Goal: Complete application form

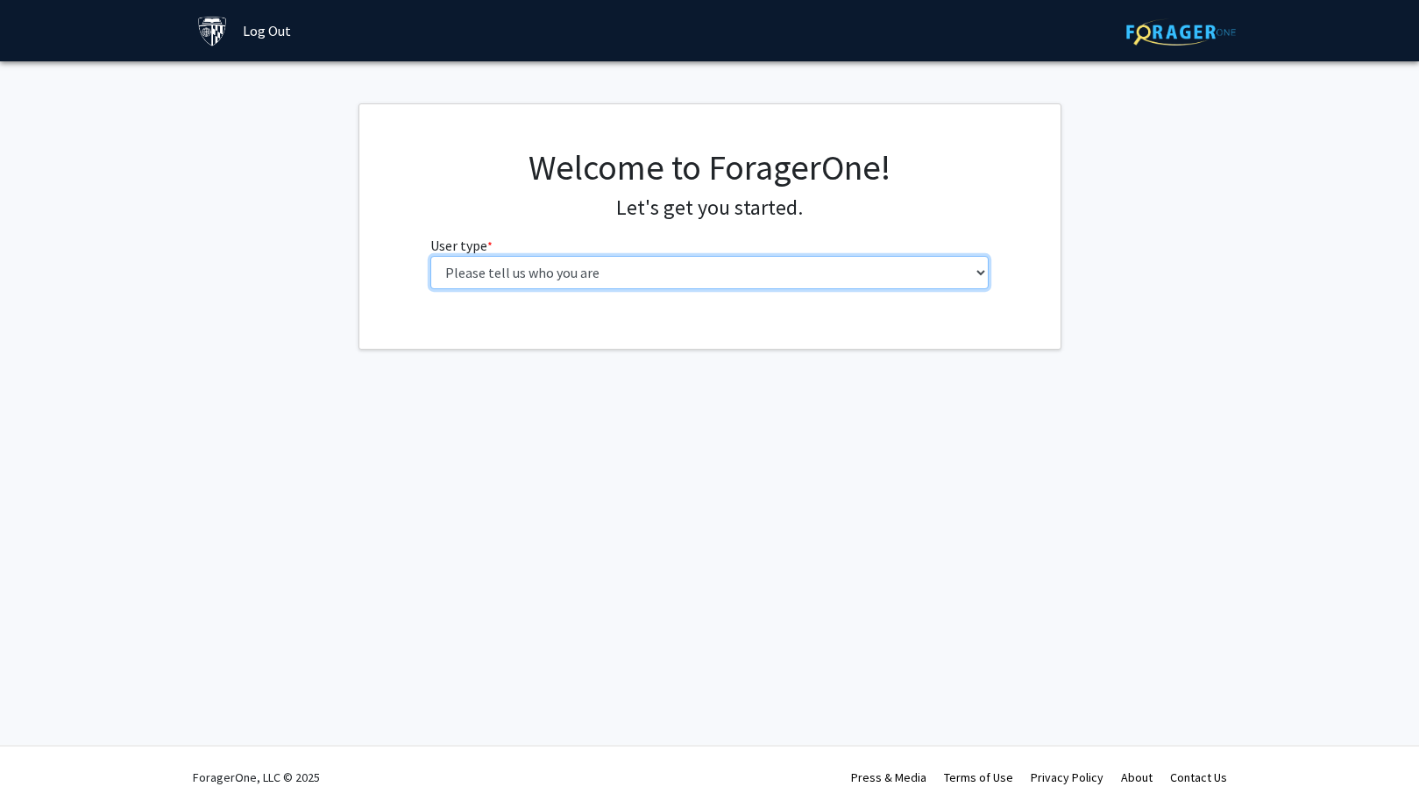
select select "2: masters"
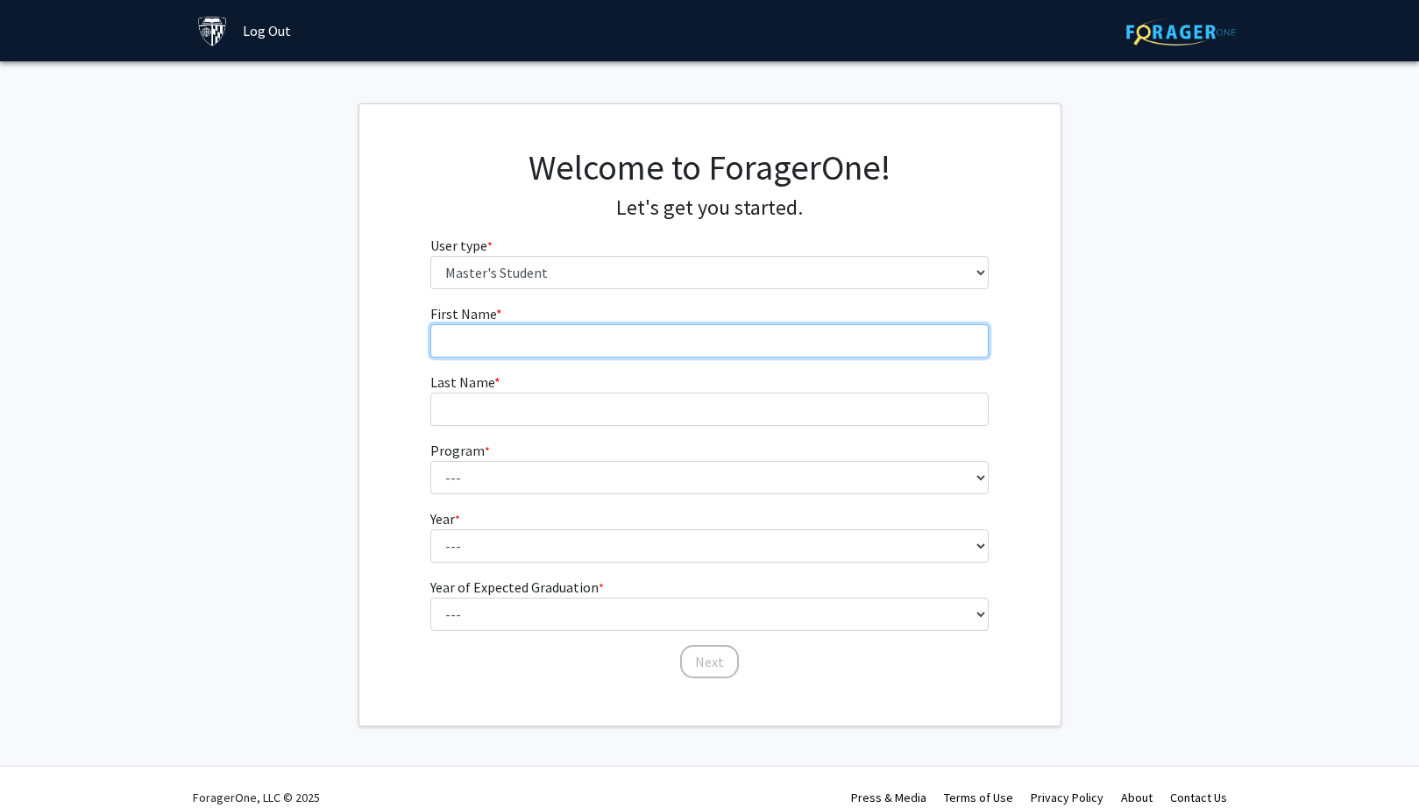
click at [625, 339] on input "First Name * required" at bounding box center [709, 340] width 558 height 33
type input "[PERSON_NAME]"
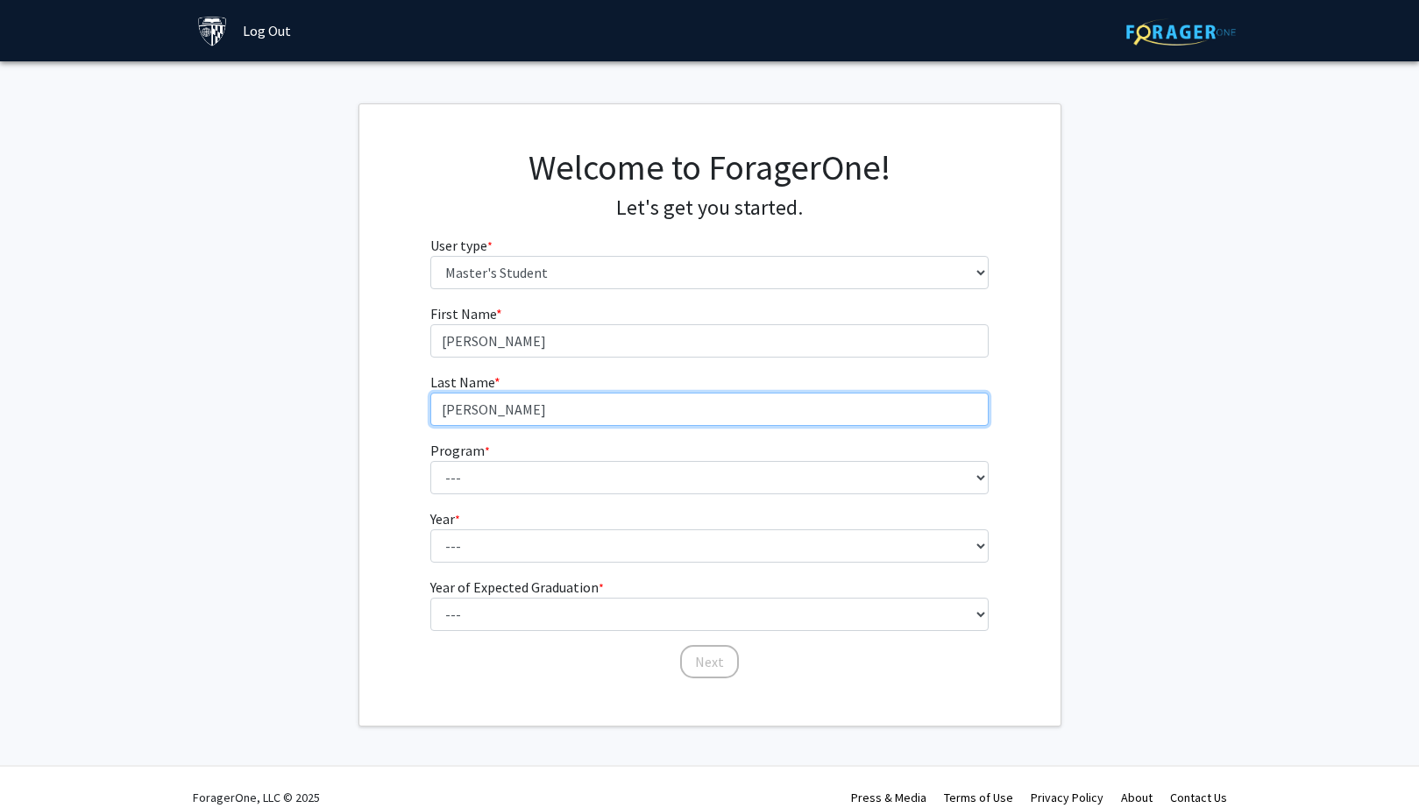
type input "[PERSON_NAME]"
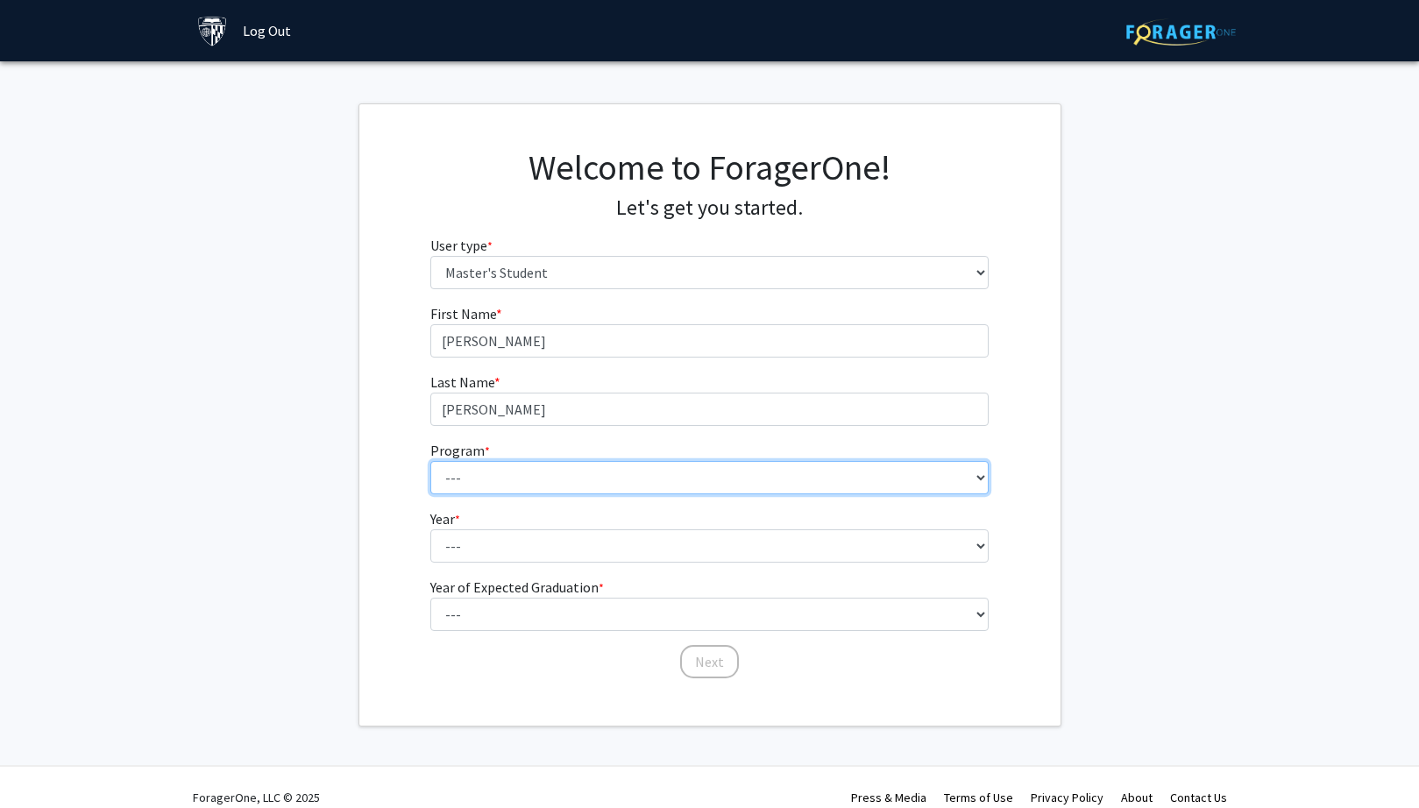
select select "44: 33"
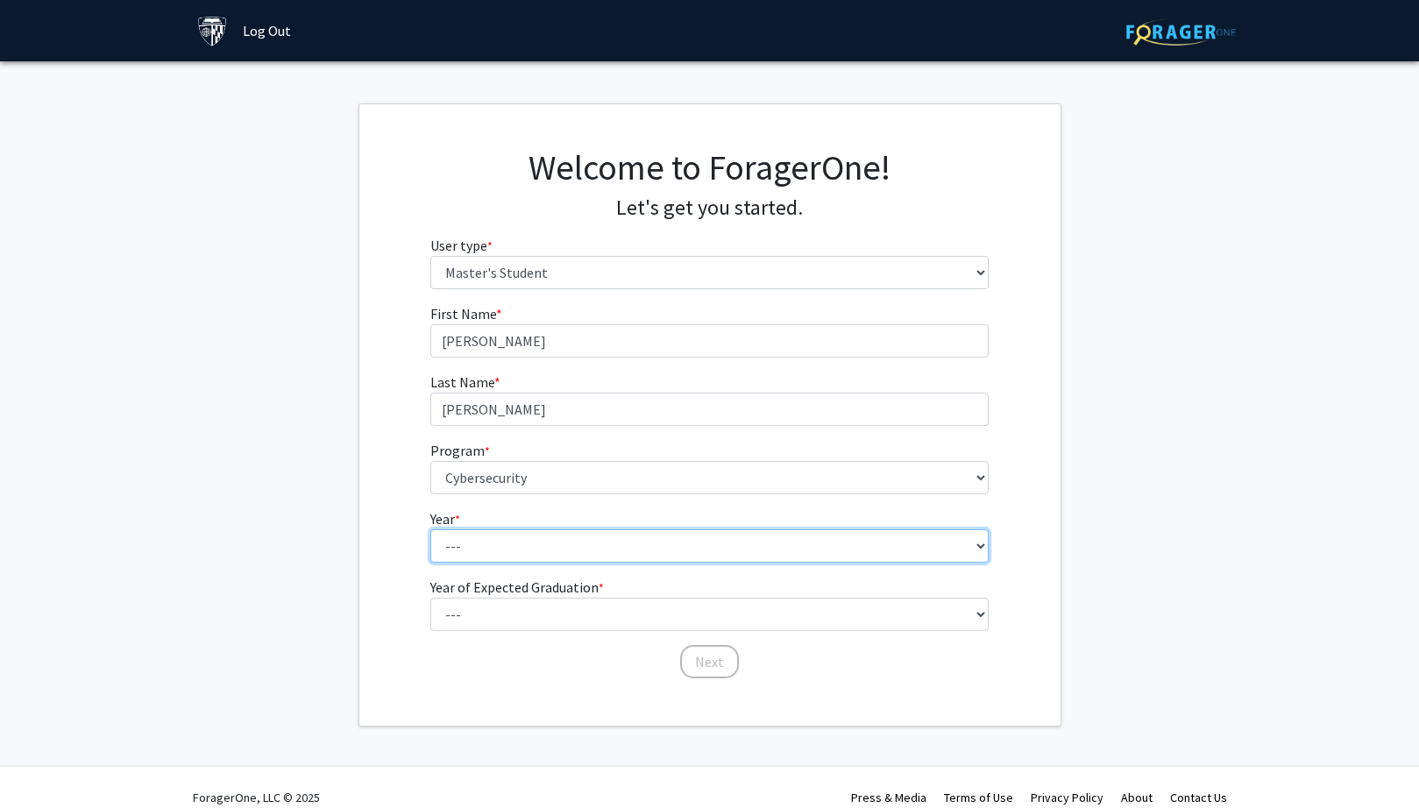
select select "1: first_year"
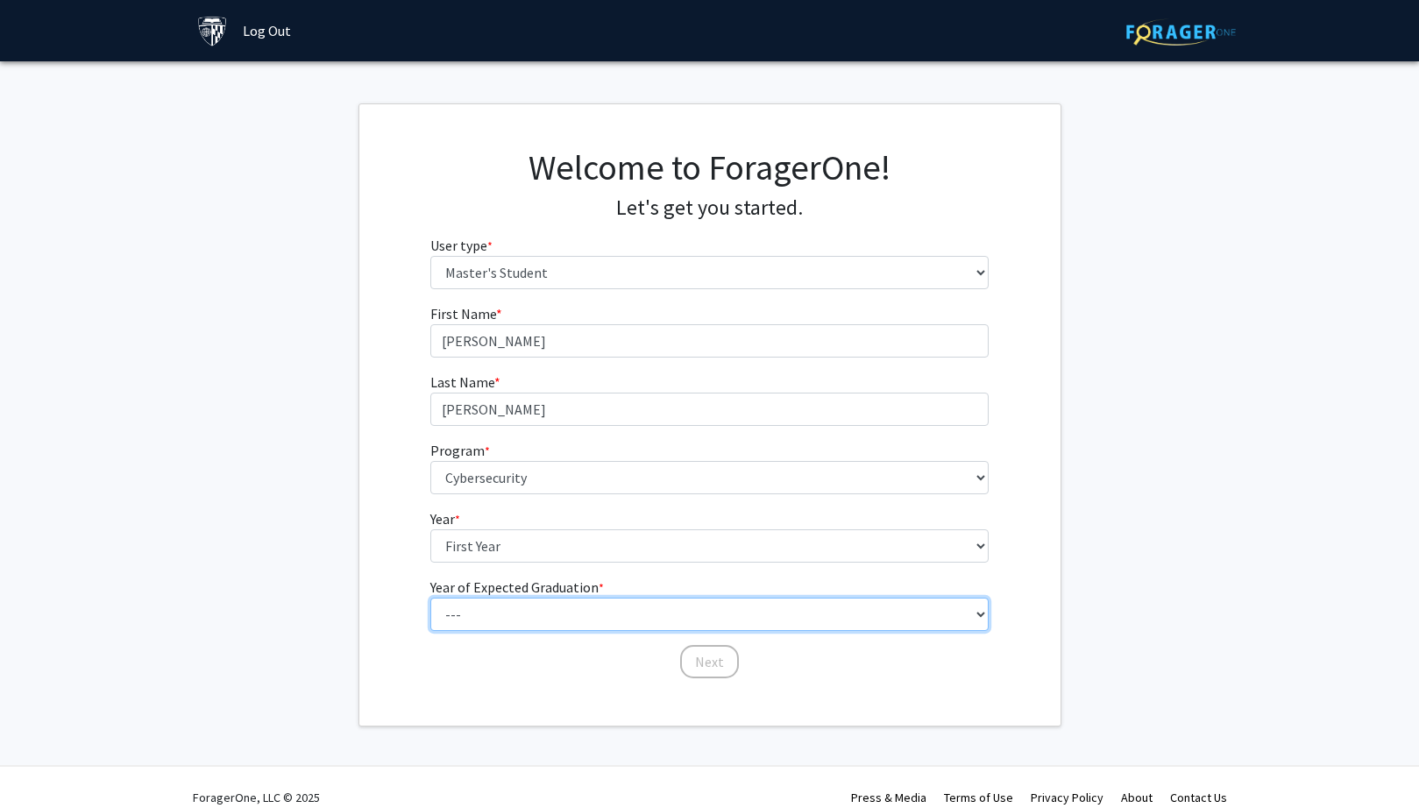
select select "6: 2030"
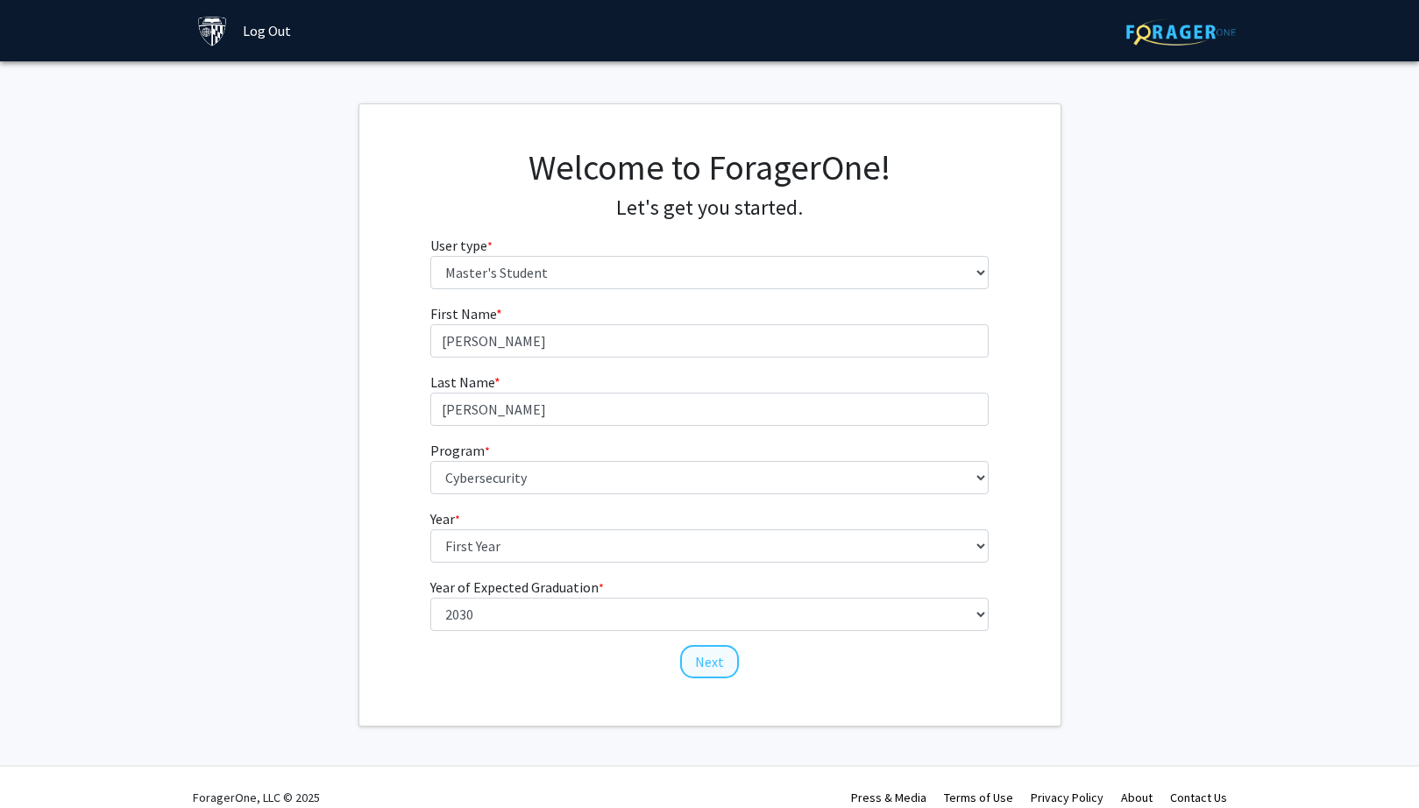
click at [713, 656] on button "Next" at bounding box center [709, 661] width 59 height 33
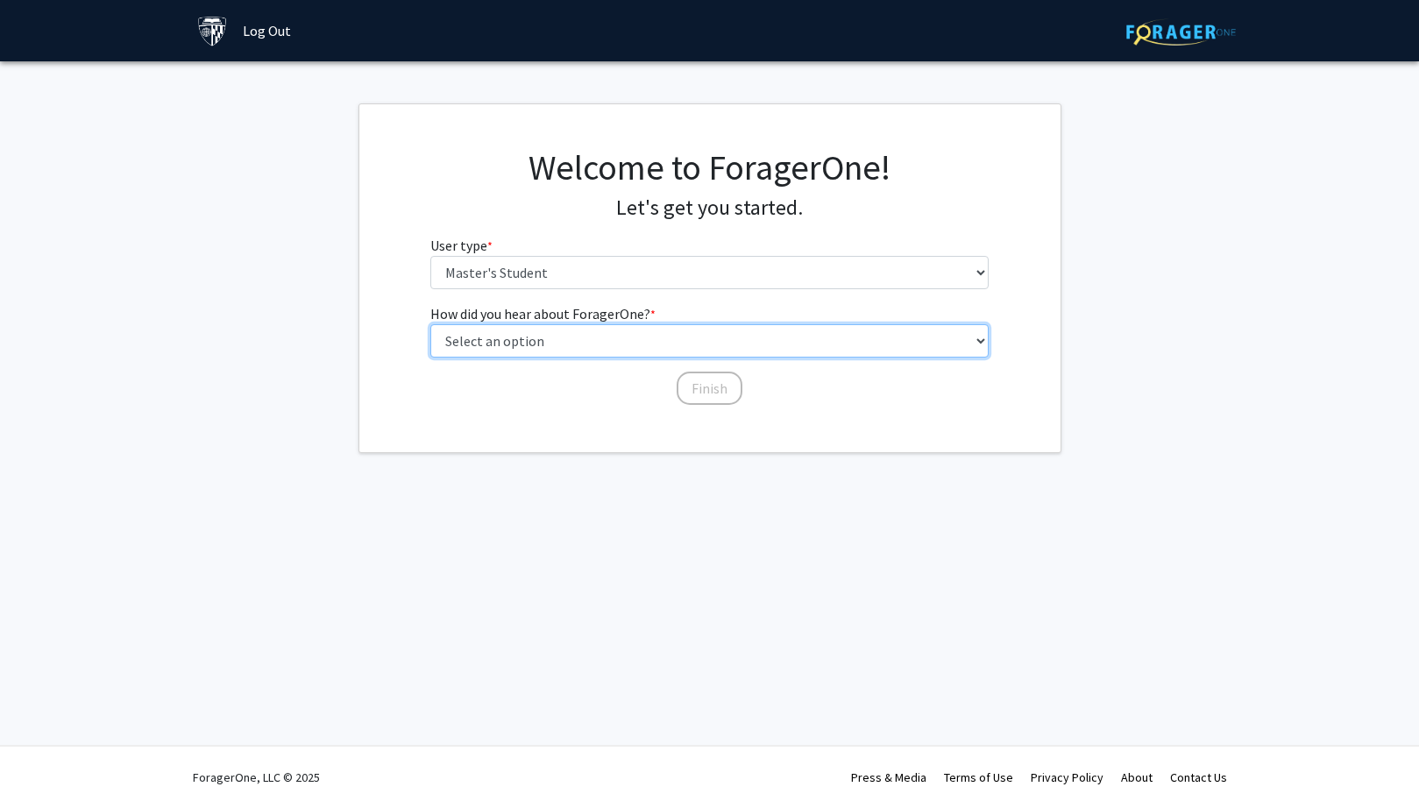
select select "3: university_website"
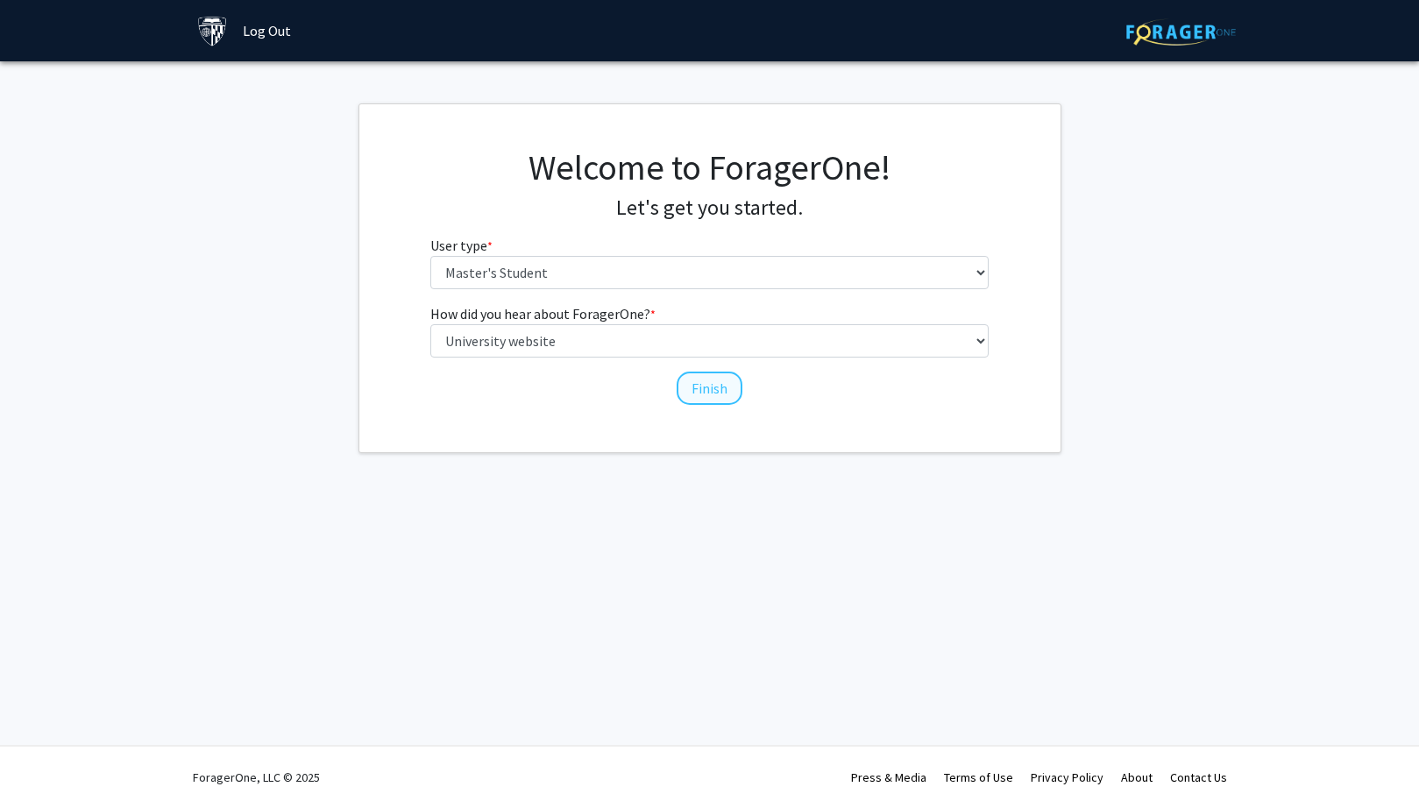
click at [703, 380] on button "Finish" at bounding box center [710, 388] width 66 height 33
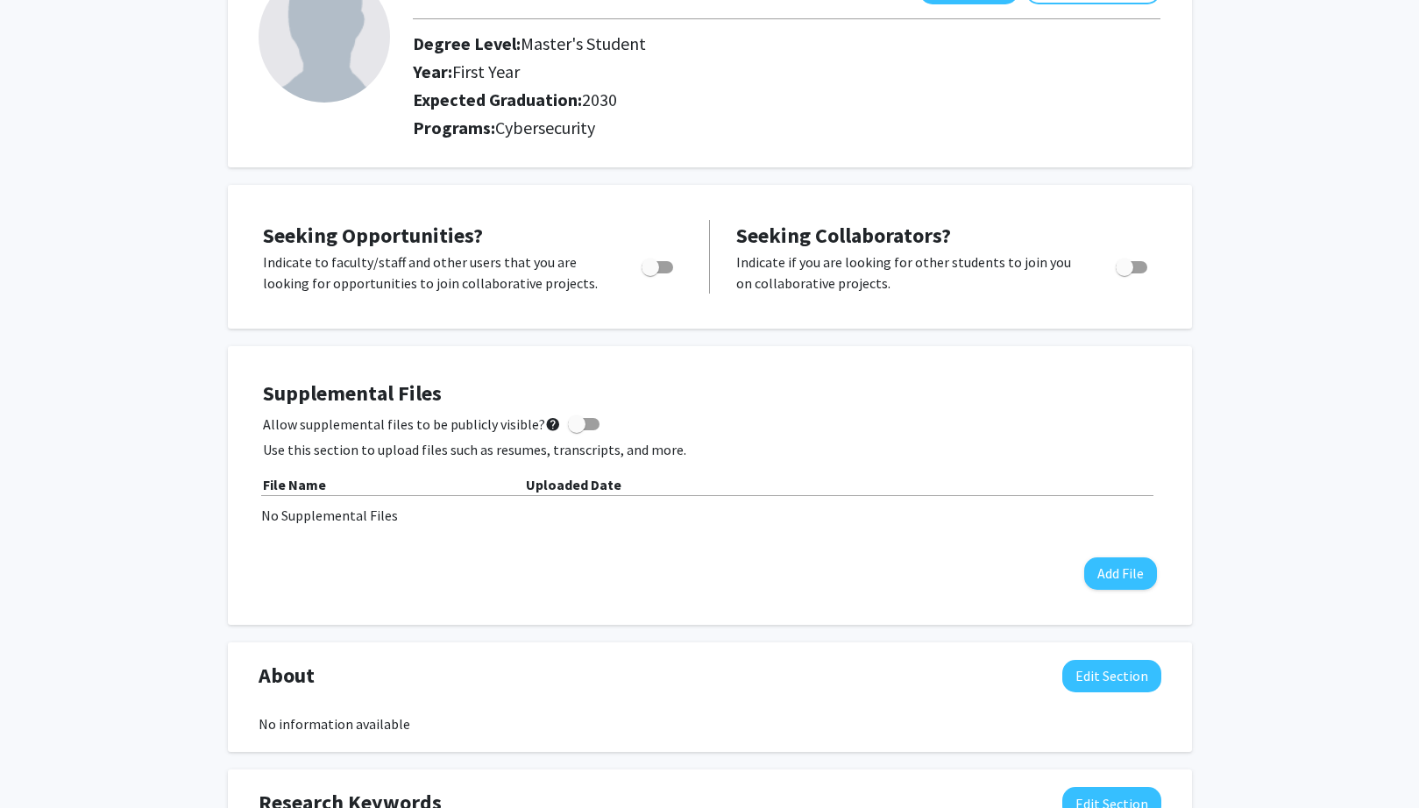
scroll to position [151, 0]
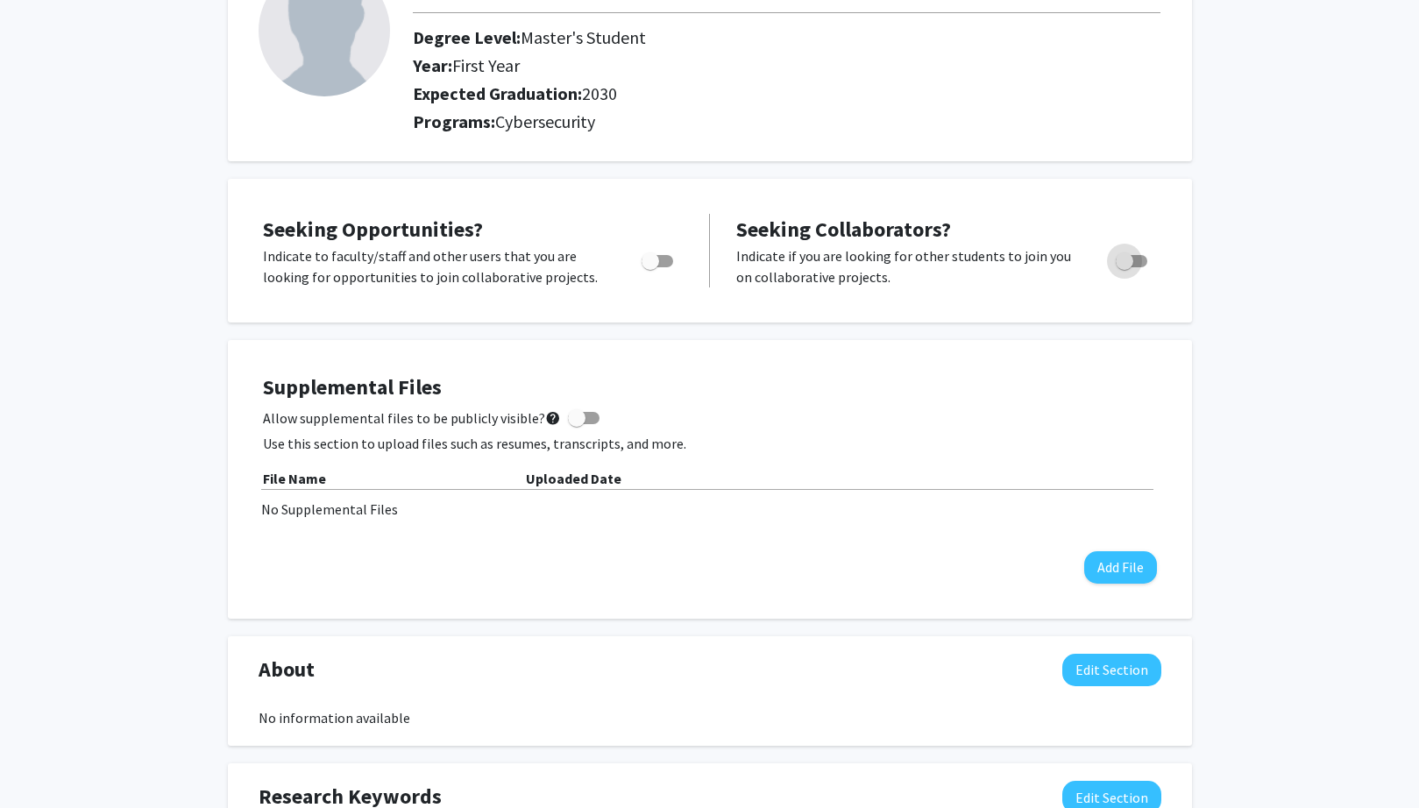
click at [1134, 261] on span "Toggle" at bounding box center [1132, 261] width 32 height 12
click at [1125, 267] on input "Would you like to receive other student requests to work with you?" at bounding box center [1124, 267] width 1 height 1
checkbox input "true"
click at [659, 258] on span "Toggle" at bounding box center [658, 261] width 32 height 12
click at [651, 267] on input "Are you actively seeking opportunities?" at bounding box center [650, 267] width 1 height 1
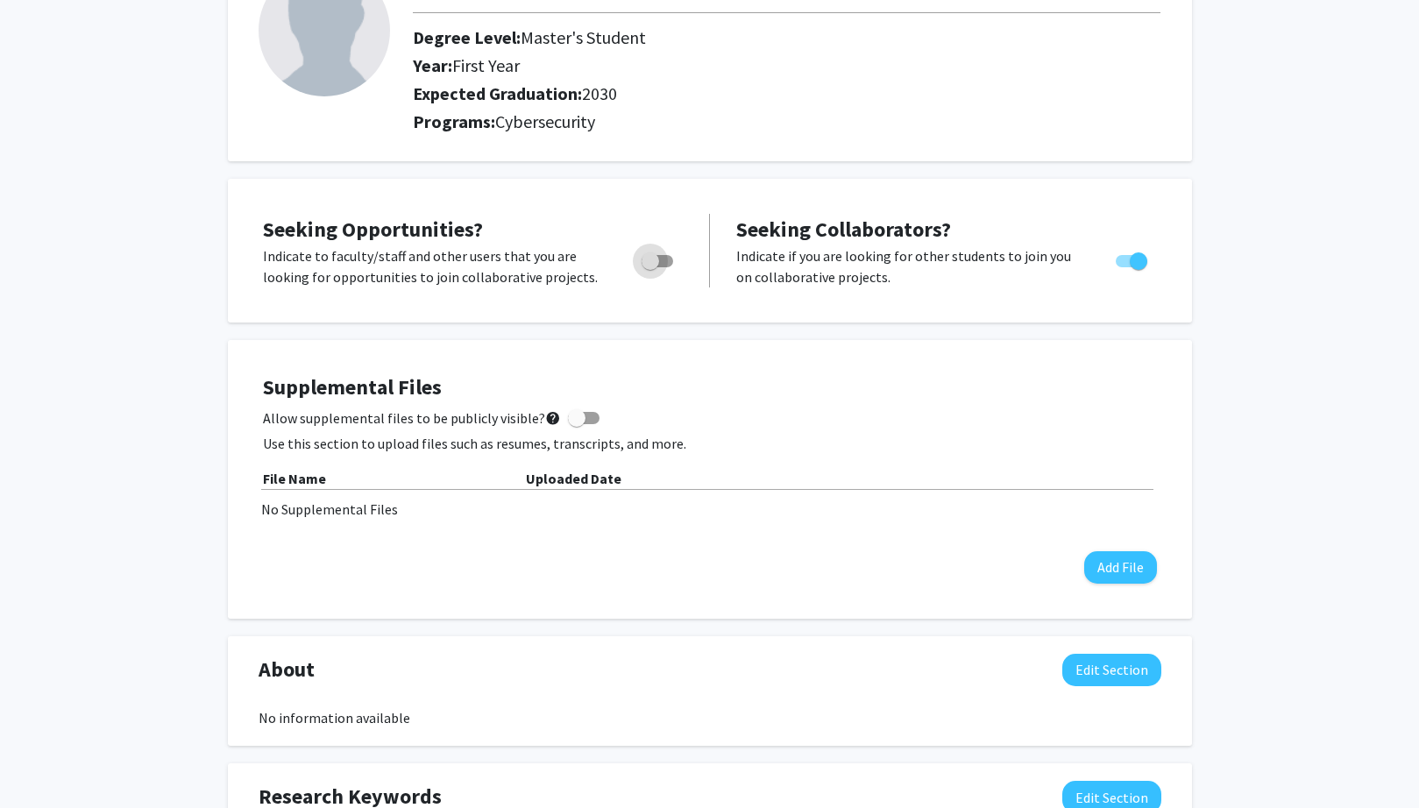
checkbox input "true"
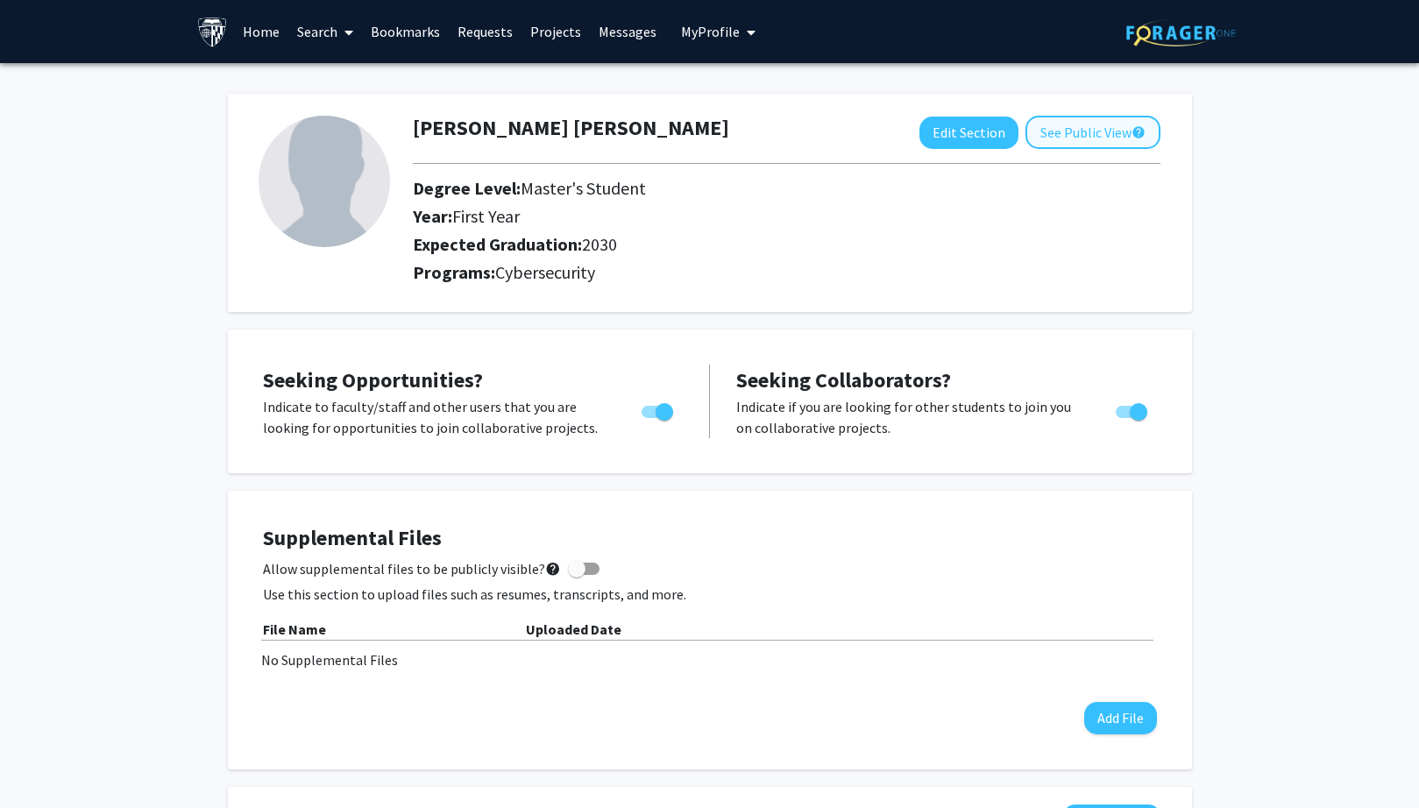
scroll to position [0, 0]
